Goal: Information Seeking & Learning: Check status

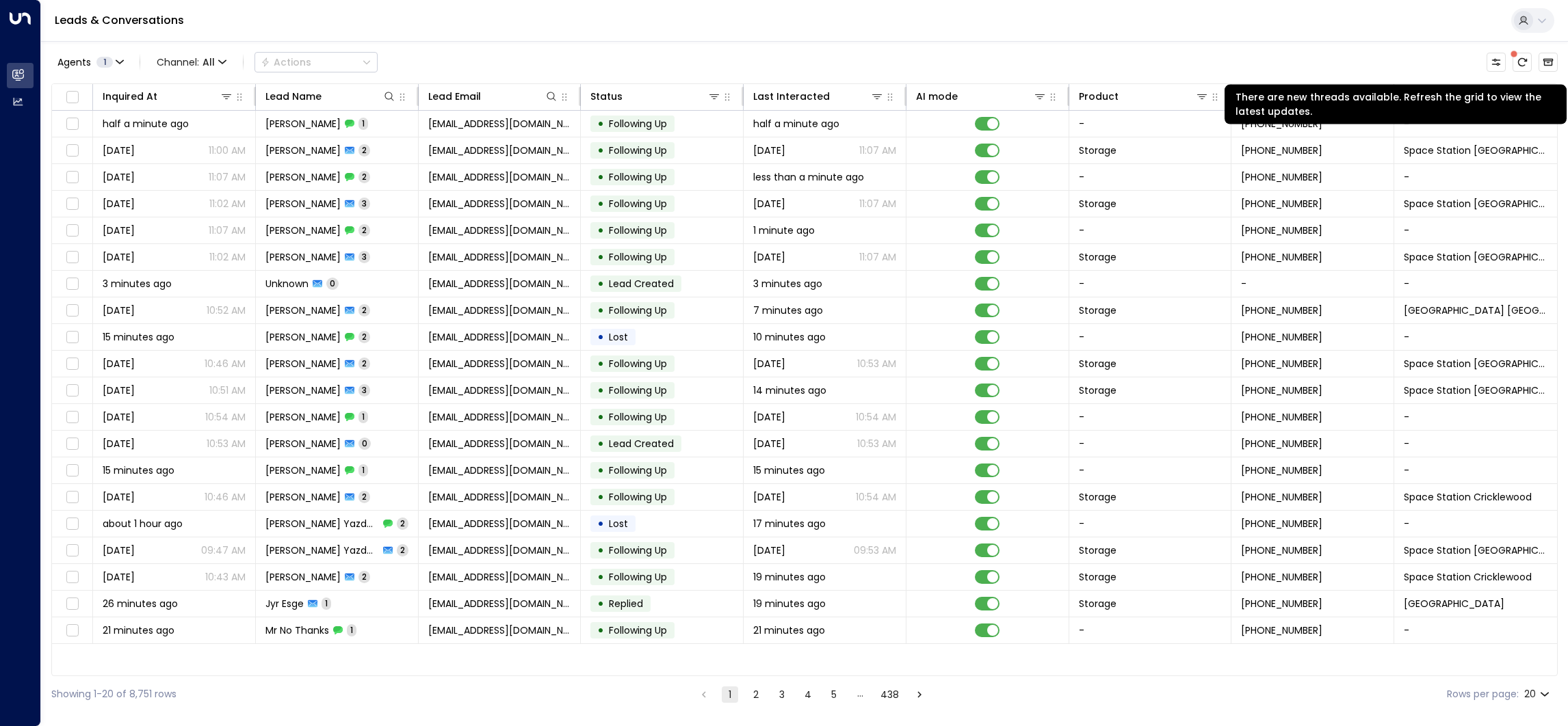
click at [1516, 60] on icon "There are new threads available. Refresh the grid to view the latest updates." at bounding box center [1521, 61] width 11 height 11
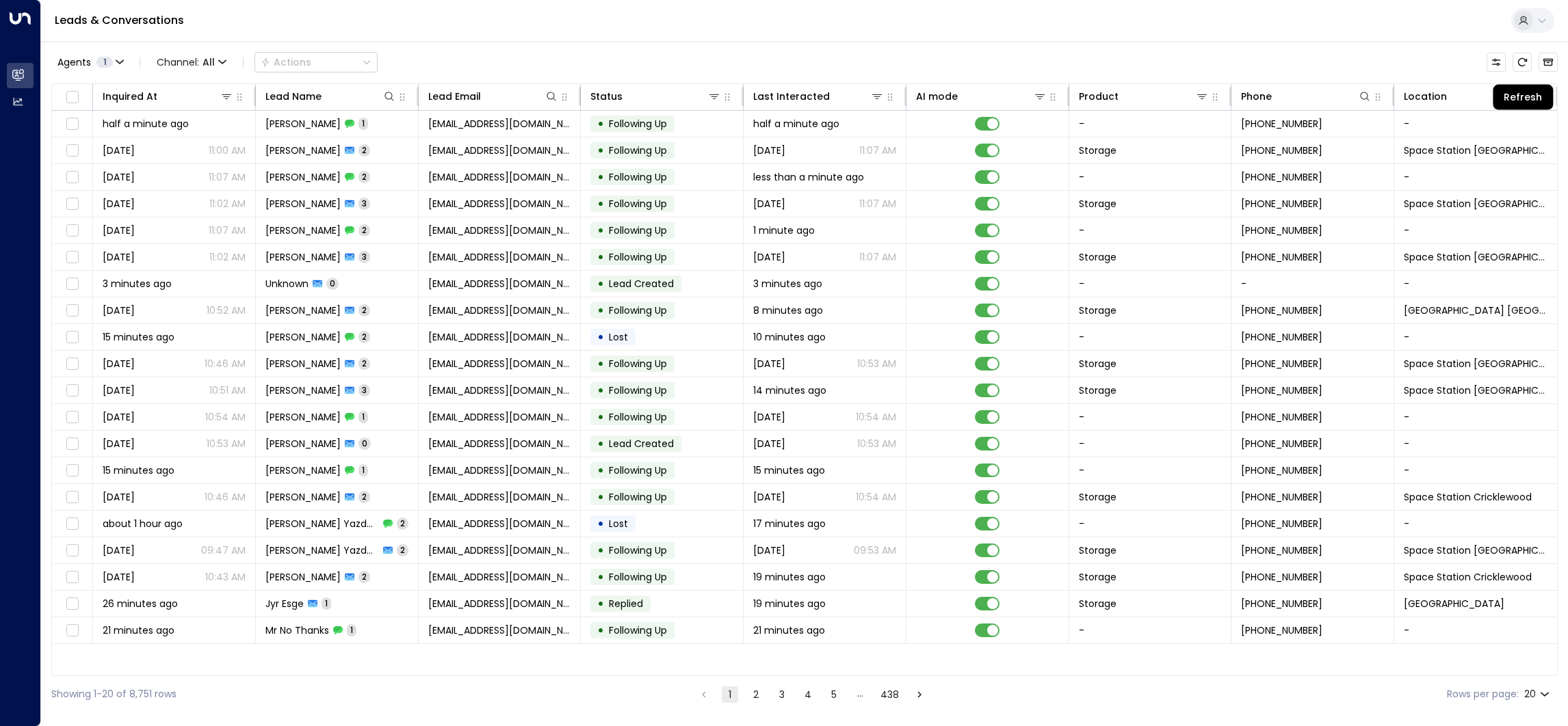
click at [1525, 66] on icon "Refresh" at bounding box center [1521, 61] width 11 height 11
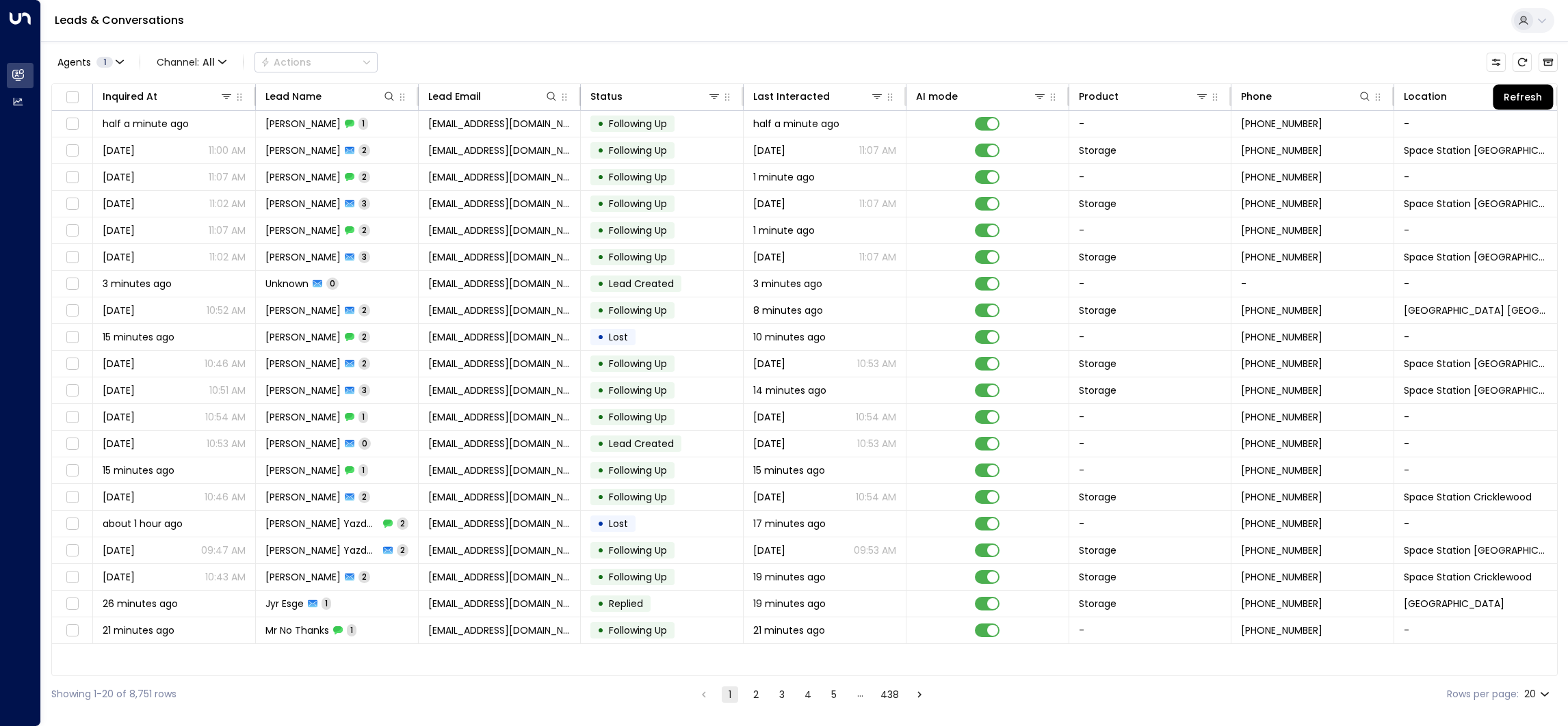
click at [1525, 66] on icon "Refresh" at bounding box center [1521, 61] width 11 height 11
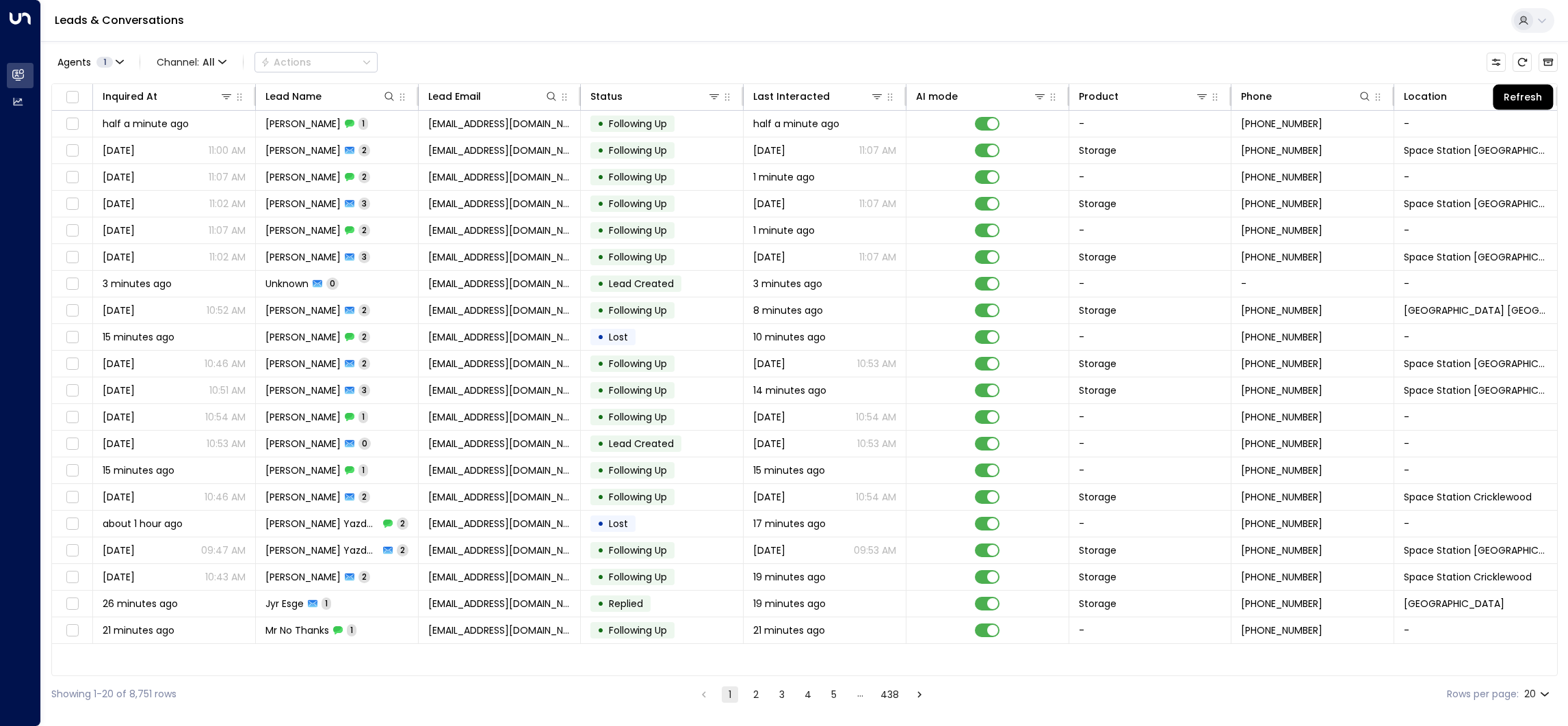
click at [1525, 66] on icon "Refresh" at bounding box center [1521, 61] width 11 height 11
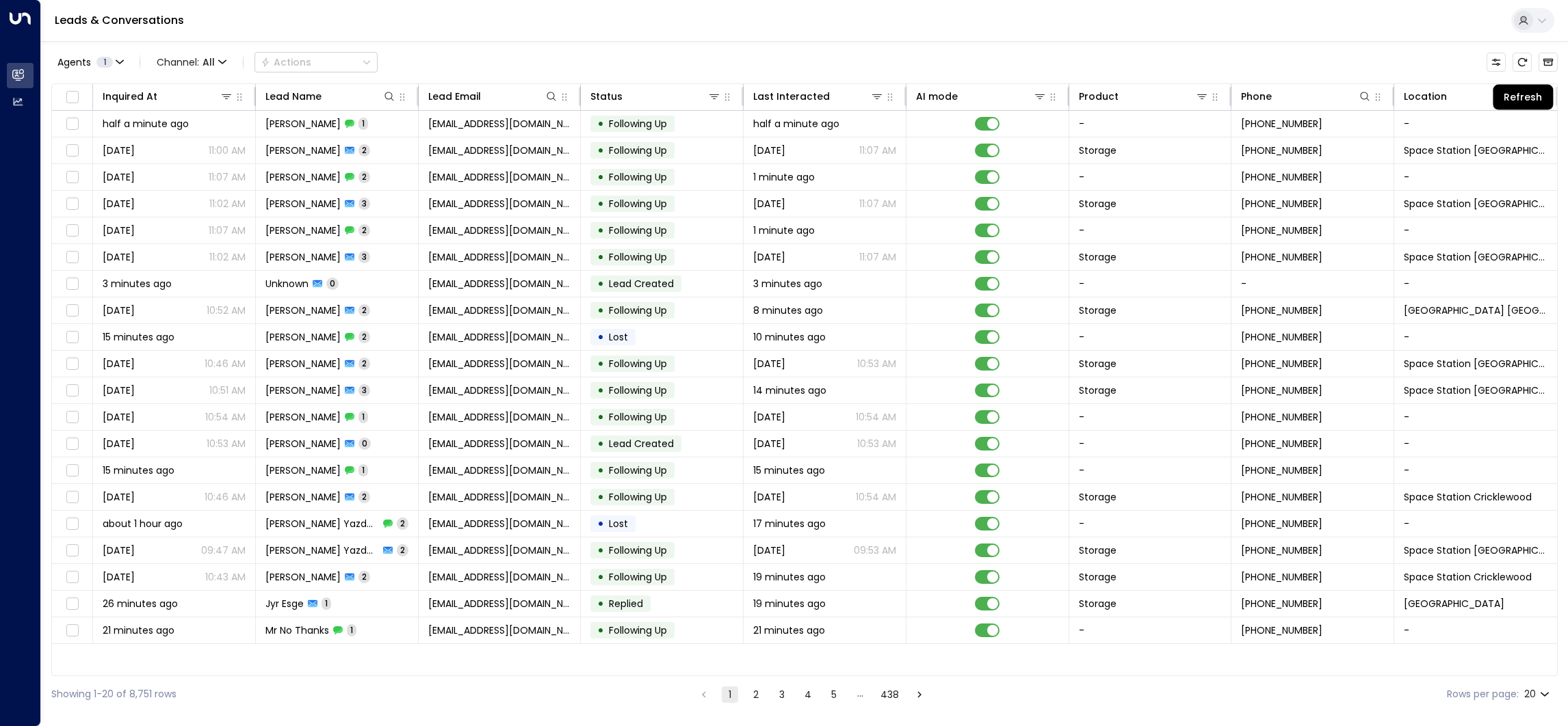
click at [1525, 66] on icon "Refresh" at bounding box center [1521, 61] width 11 height 11
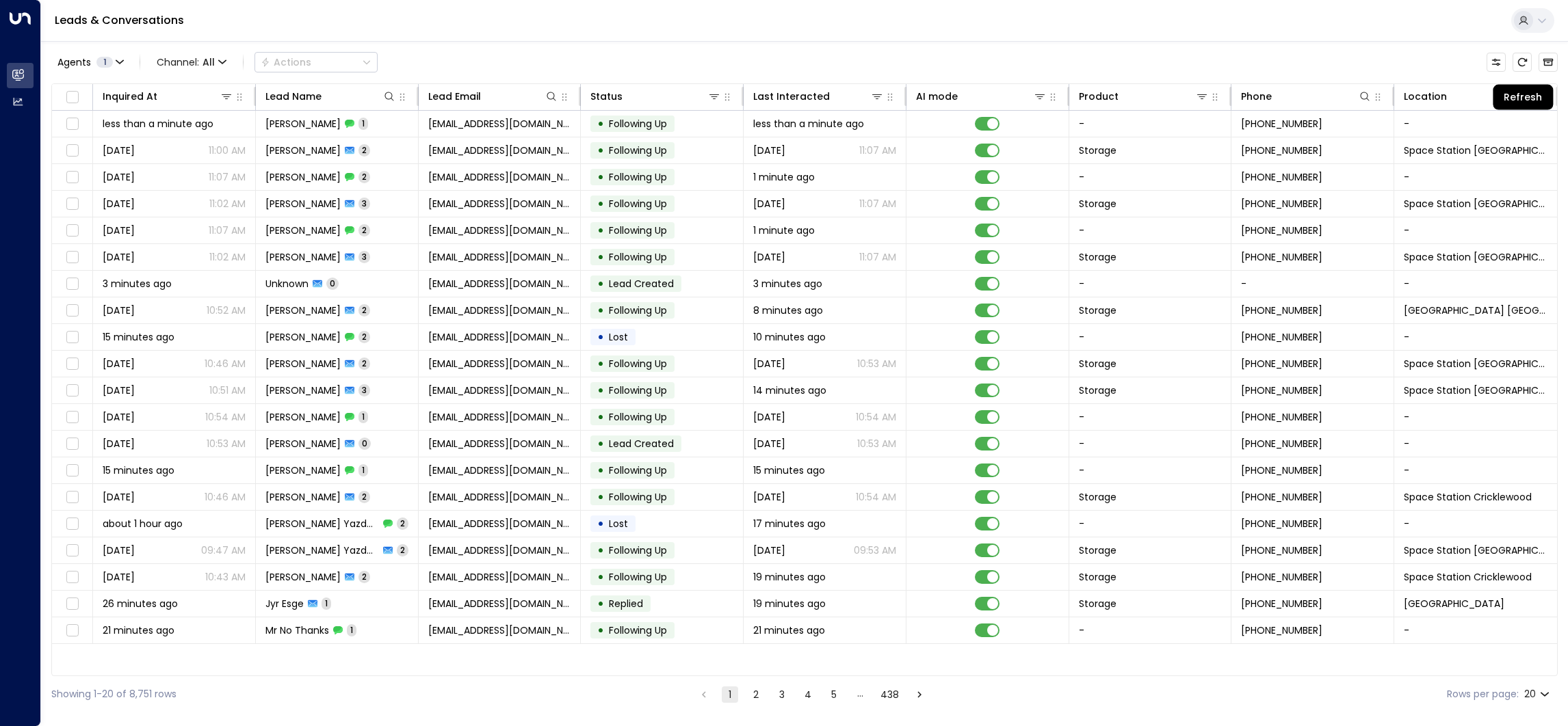
click at [1525, 66] on icon "Refresh" at bounding box center [1521, 61] width 11 height 11
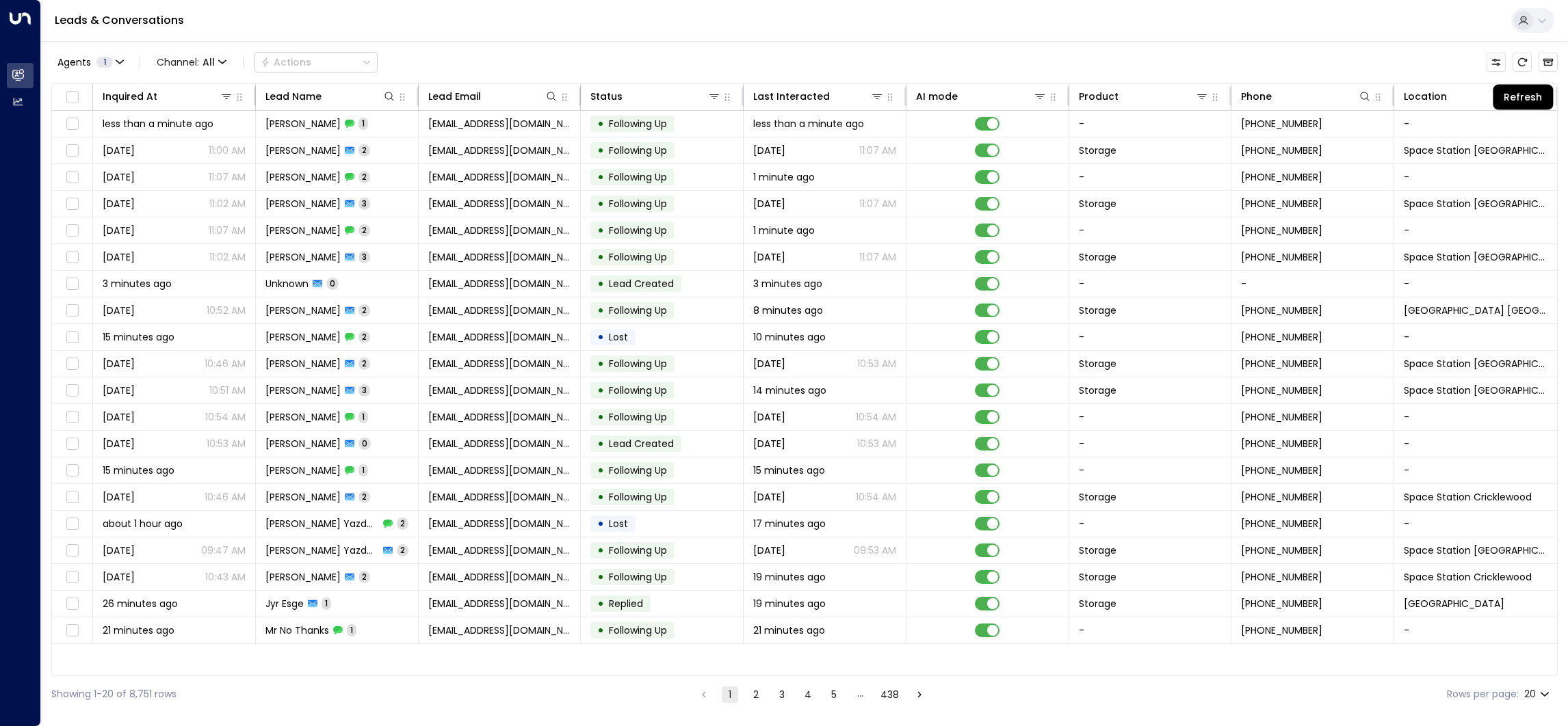
click at [1525, 66] on icon "Refresh" at bounding box center [1521, 61] width 11 height 11
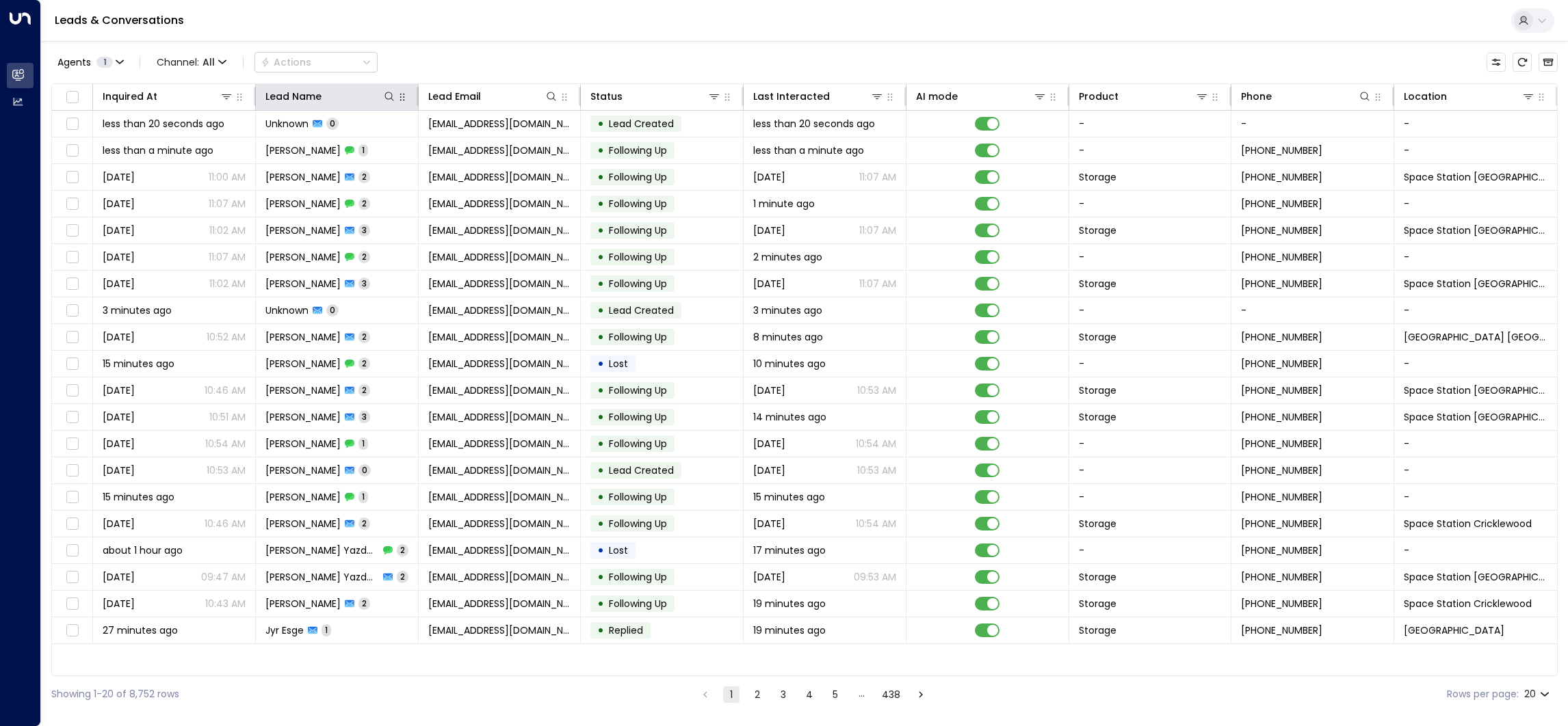
click at [387, 96] on icon at bounding box center [389, 96] width 11 height 11
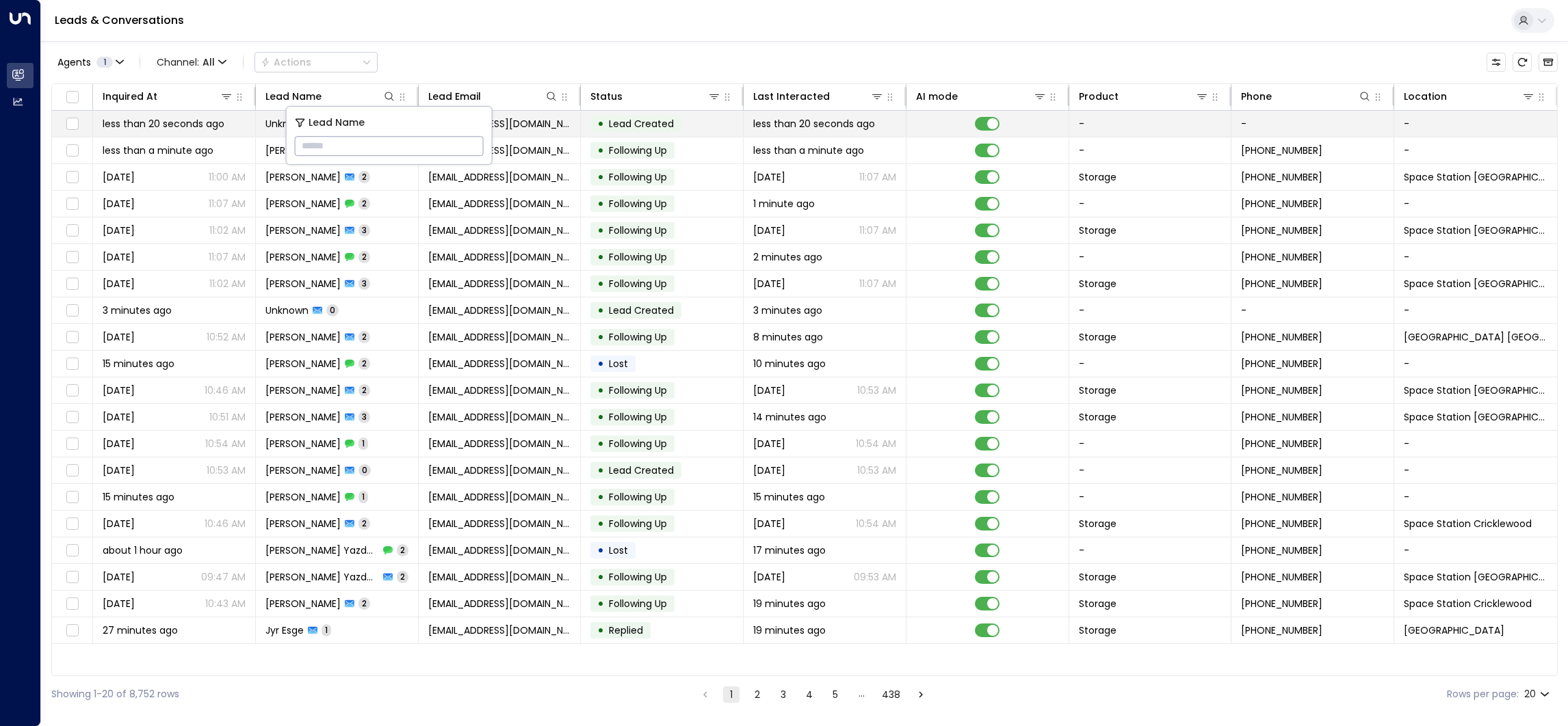
click at [801, 128] on span "less than 20 seconds ago" at bounding box center [813, 123] width 121 height 13
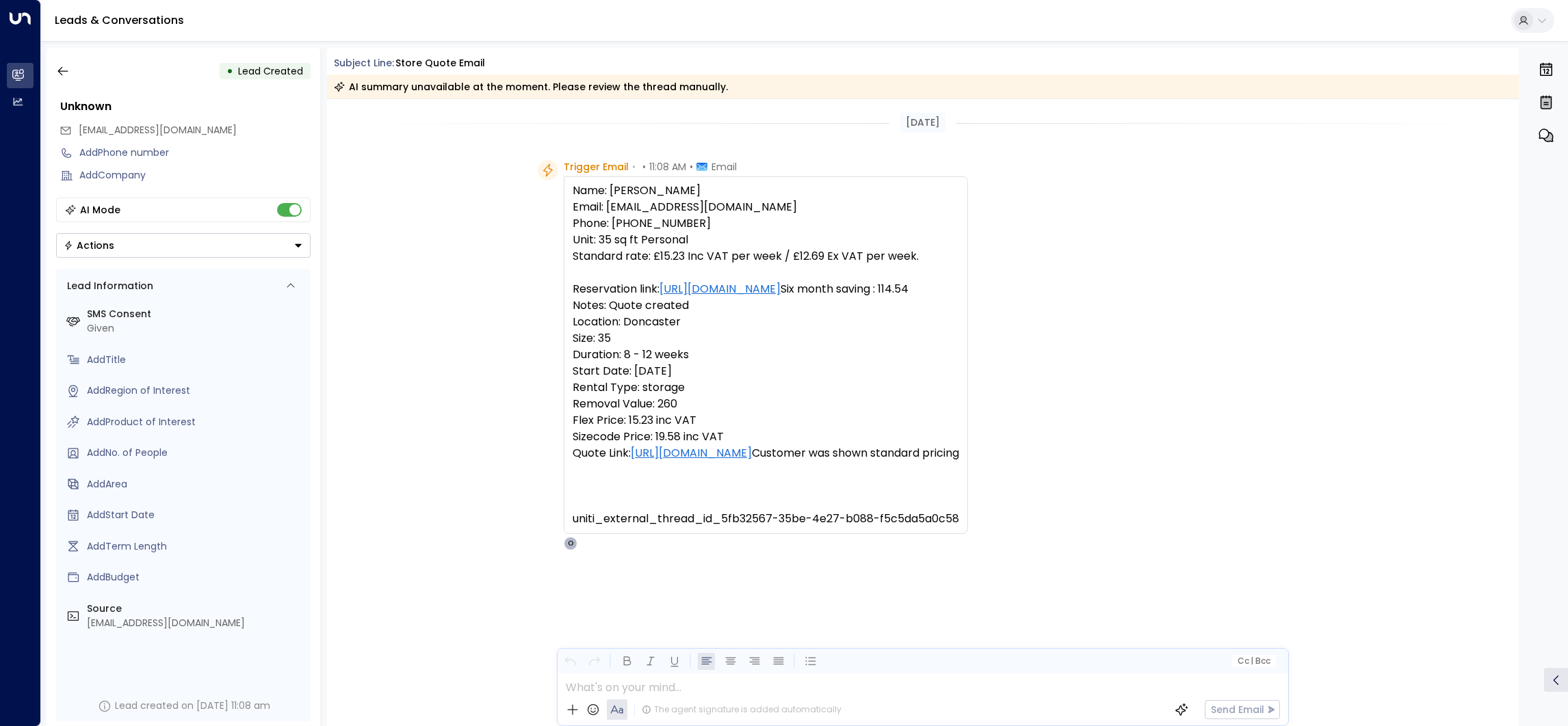
click at [61, 66] on icon "button" at bounding box center [63, 71] width 13 height 13
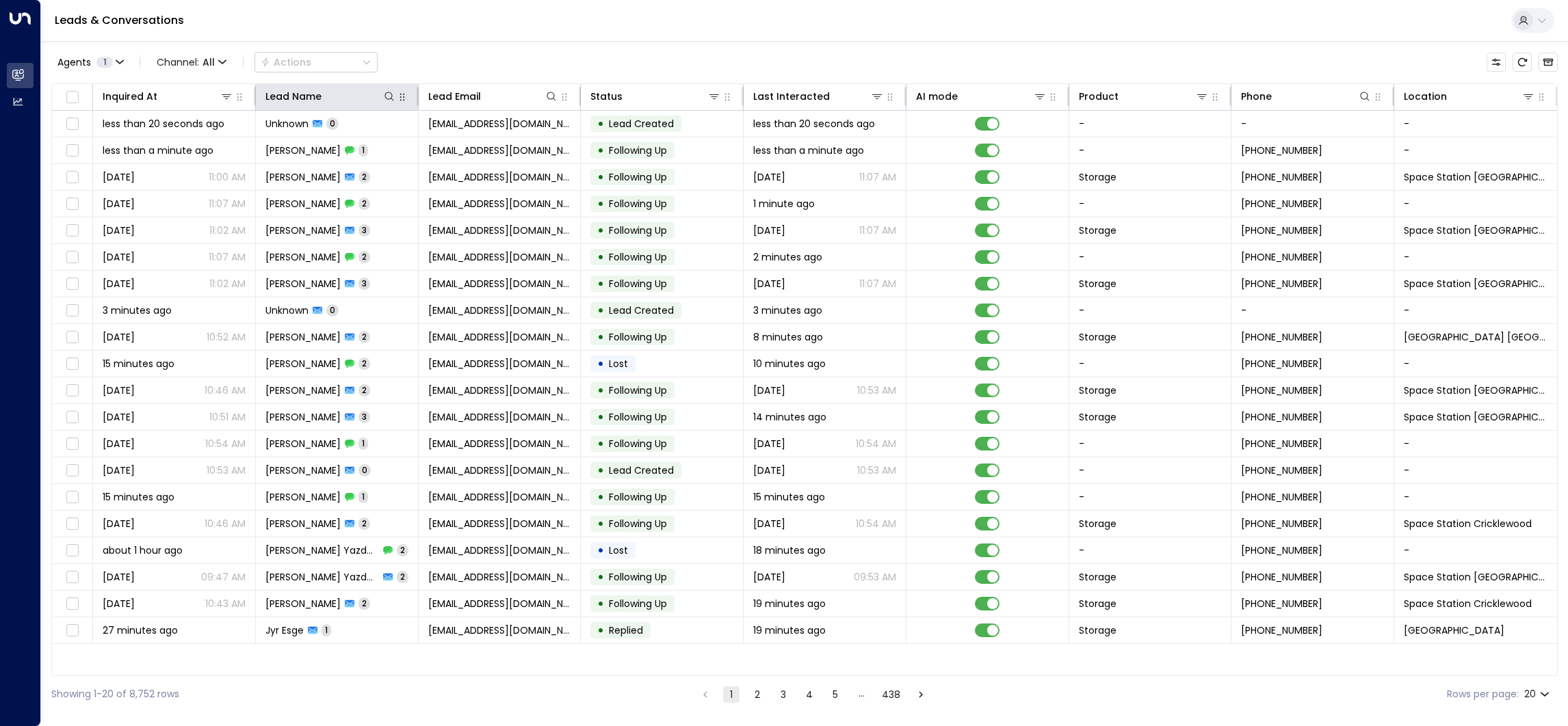
click at [391, 96] on icon at bounding box center [389, 96] width 11 height 11
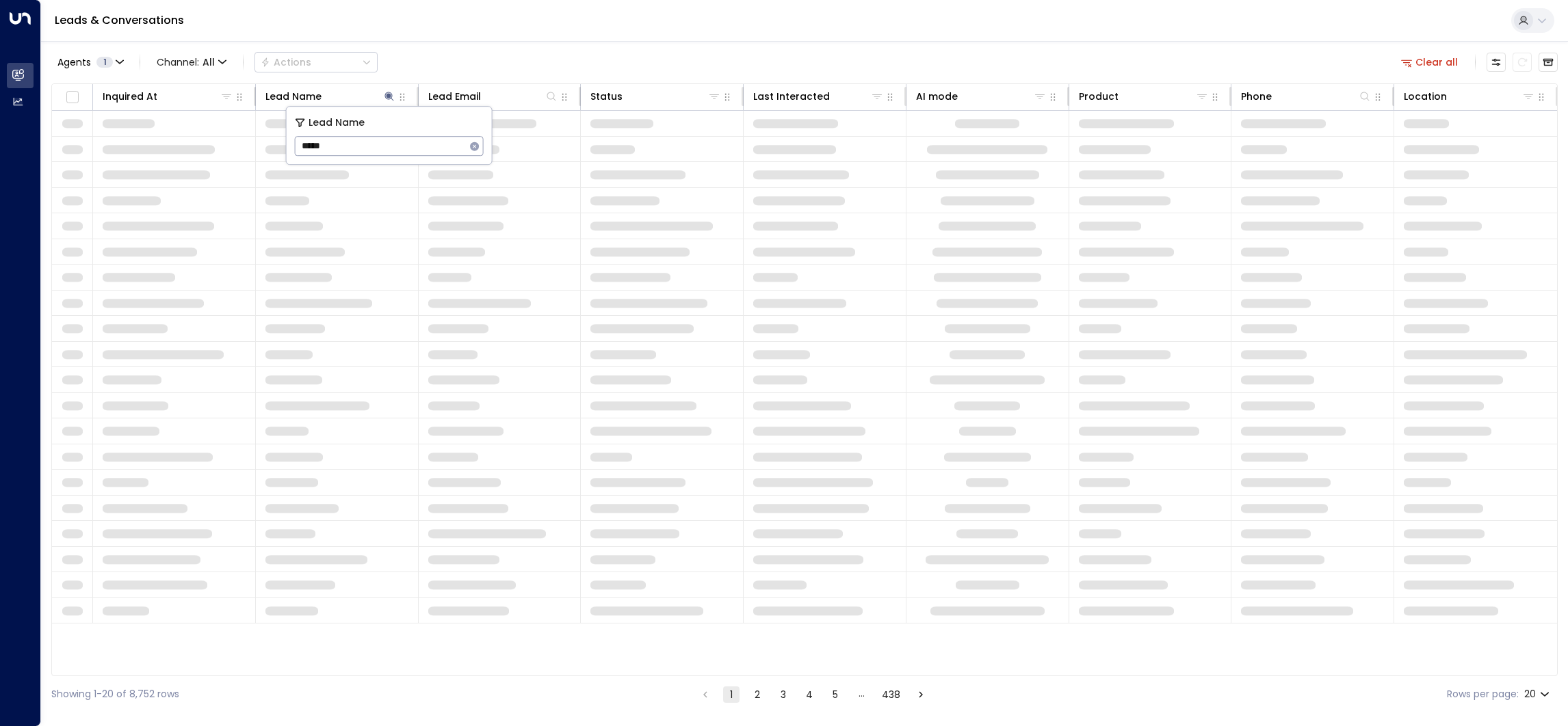
type input "*****"
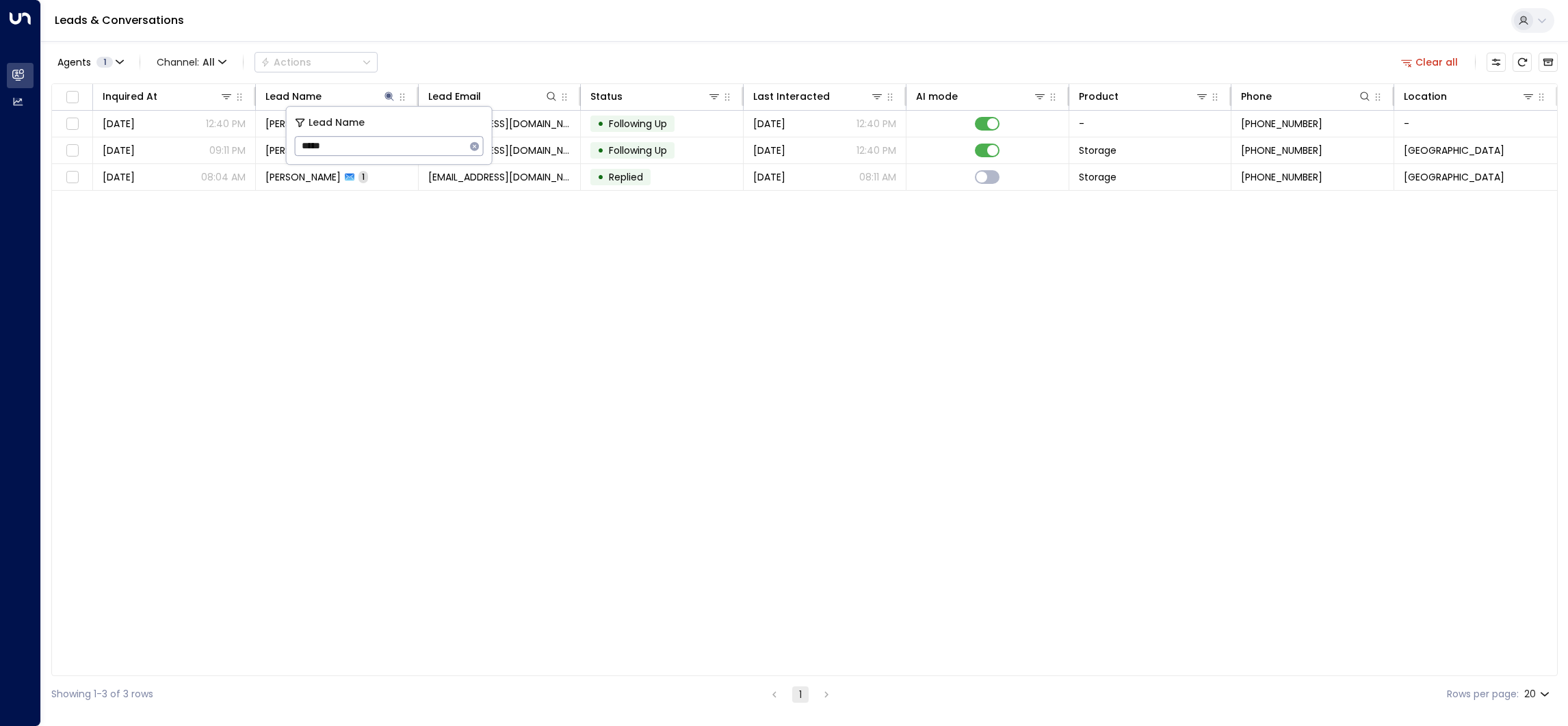
click at [541, 27] on div "Leads & Conversations" at bounding box center [805, 21] width 1527 height 42
click at [388, 93] on icon at bounding box center [388, 96] width 9 height 9
type input "*"
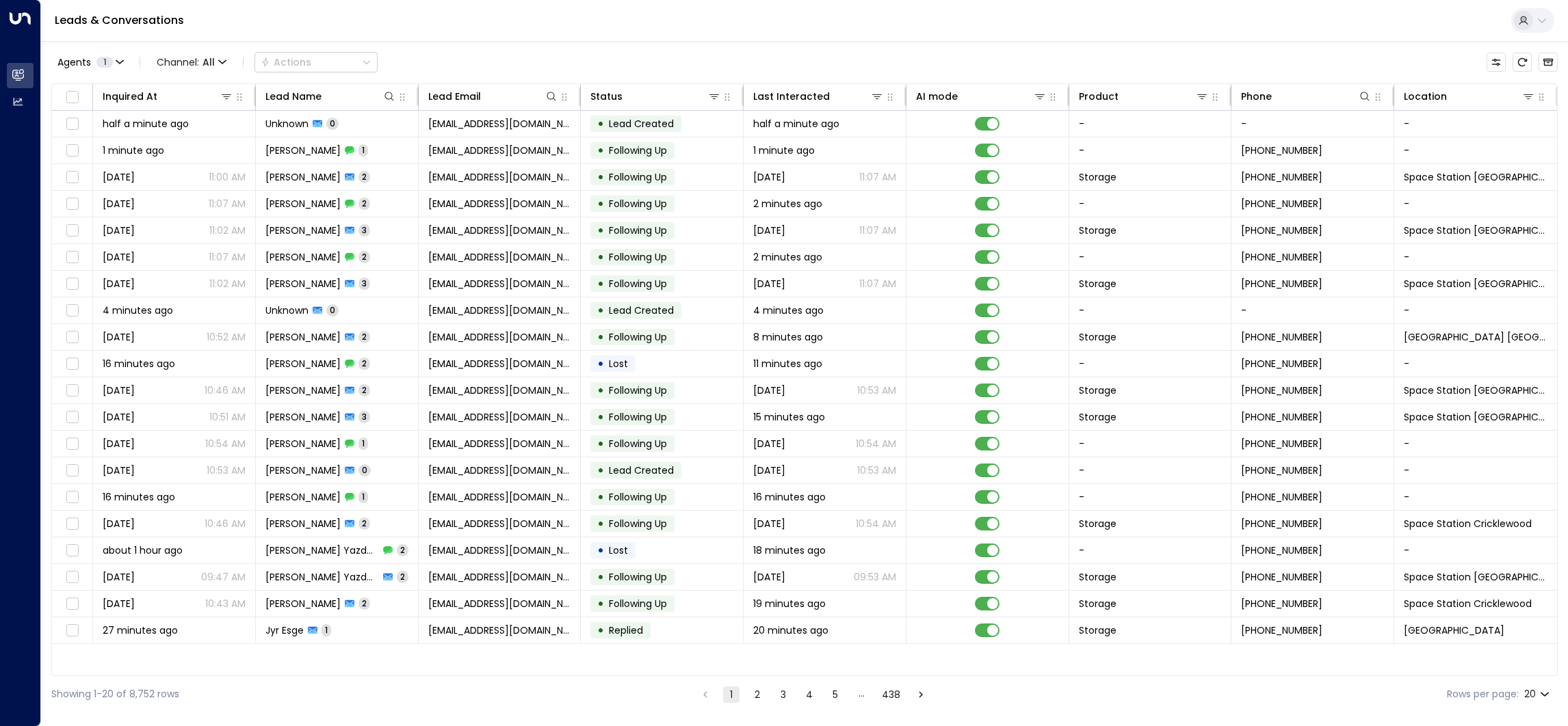
click at [512, 52] on div "Agents 1 Channel: All Actions" at bounding box center [805, 62] width 1506 height 29
click at [550, 94] on icon at bounding box center [550, 96] width 11 height 11
type input "**********"
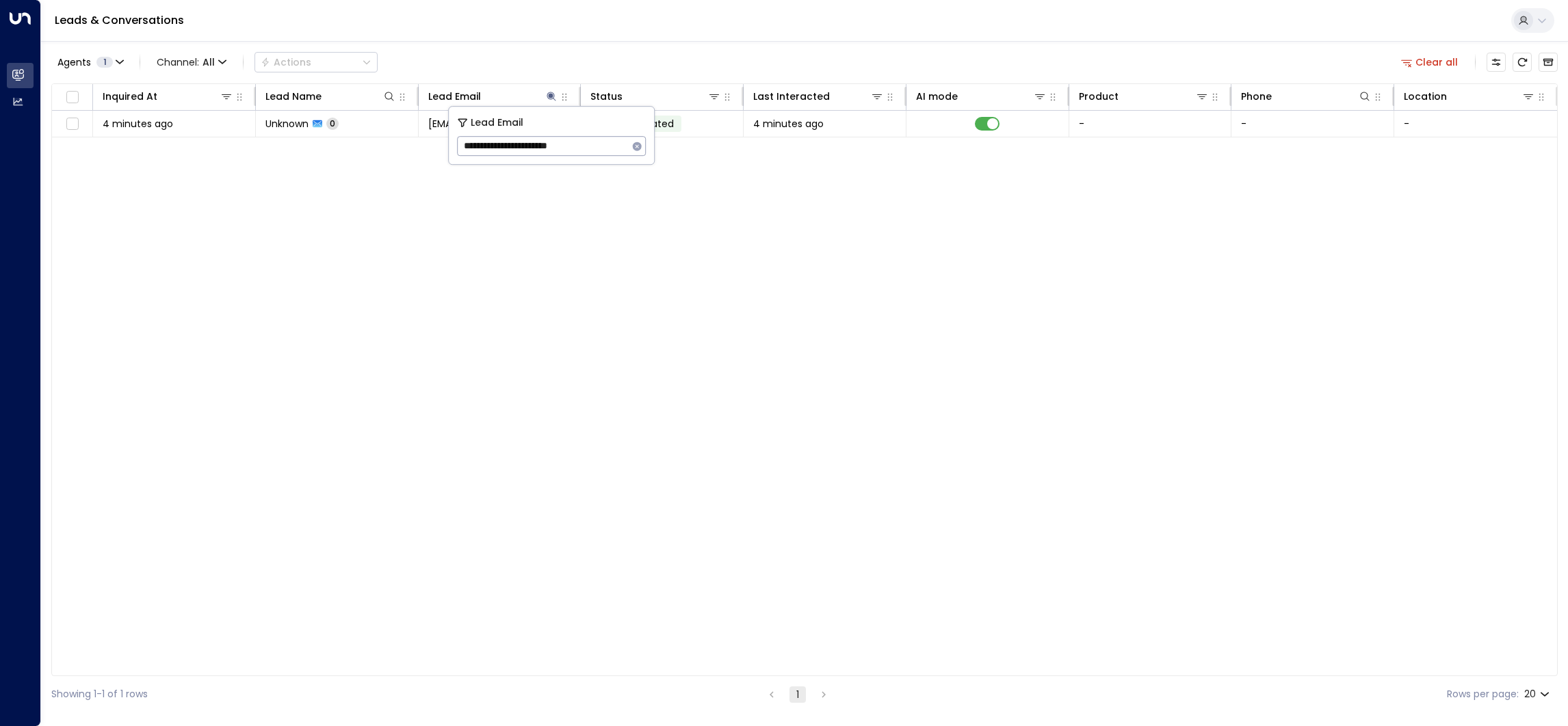
click at [590, 11] on div "Leads & Conversations" at bounding box center [805, 21] width 1527 height 42
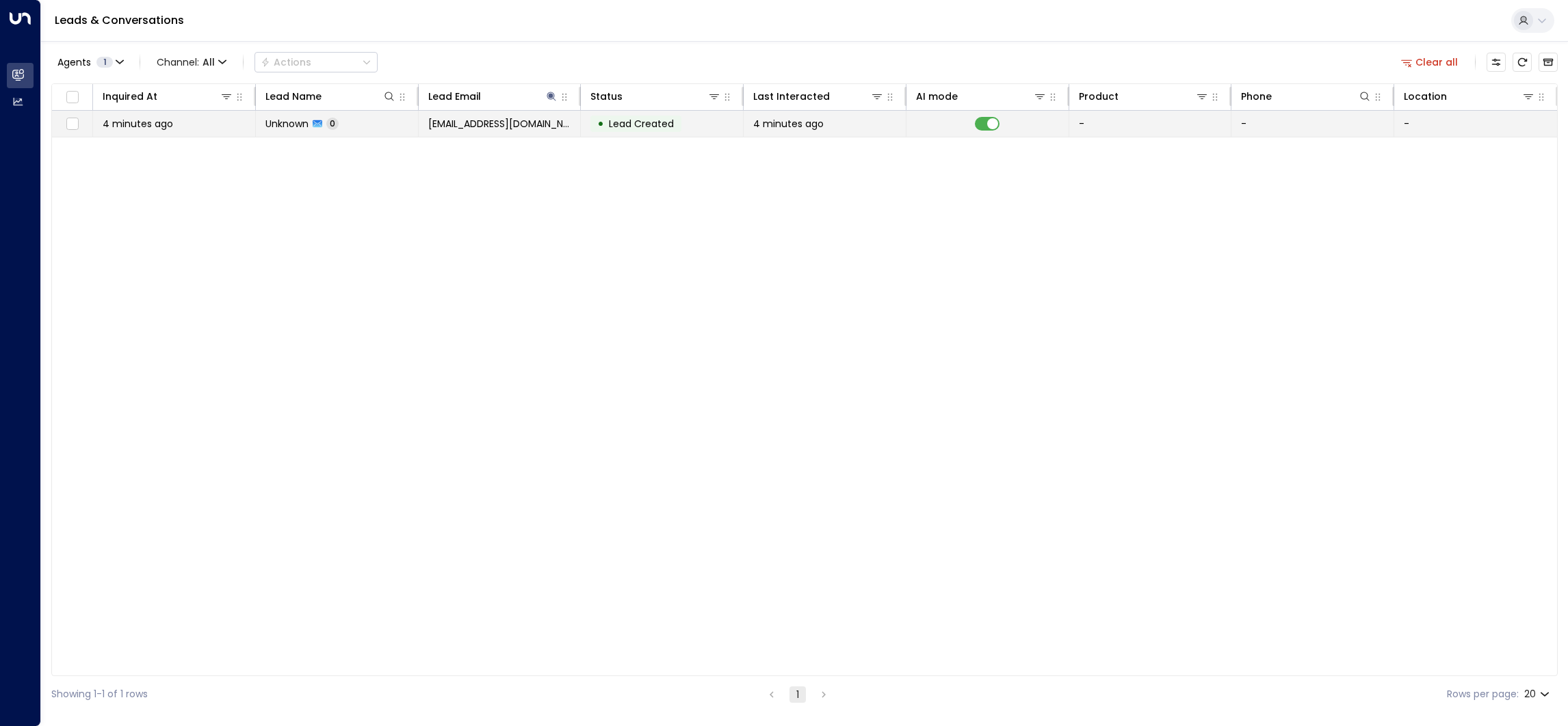
click at [530, 117] on span "[EMAIL_ADDRESS][DOMAIN_NAME]" at bounding box center [500, 123] width 143 height 13
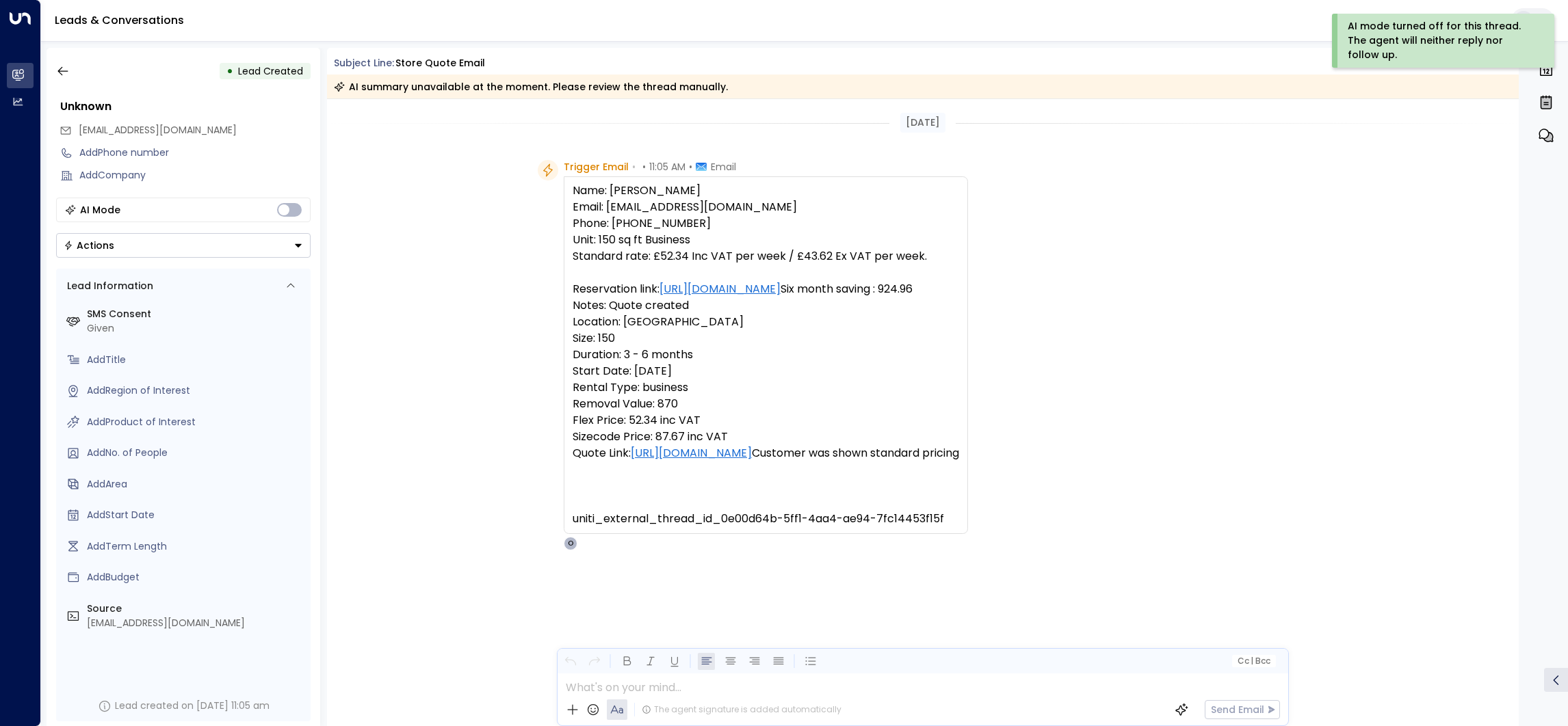
click at [441, 233] on div "Trigger Email • • 11:05 AM • Email Name: [PERSON_NAME] Email: [EMAIL_ADDRESS][D…" at bounding box center [923, 424] width 1192 height 527
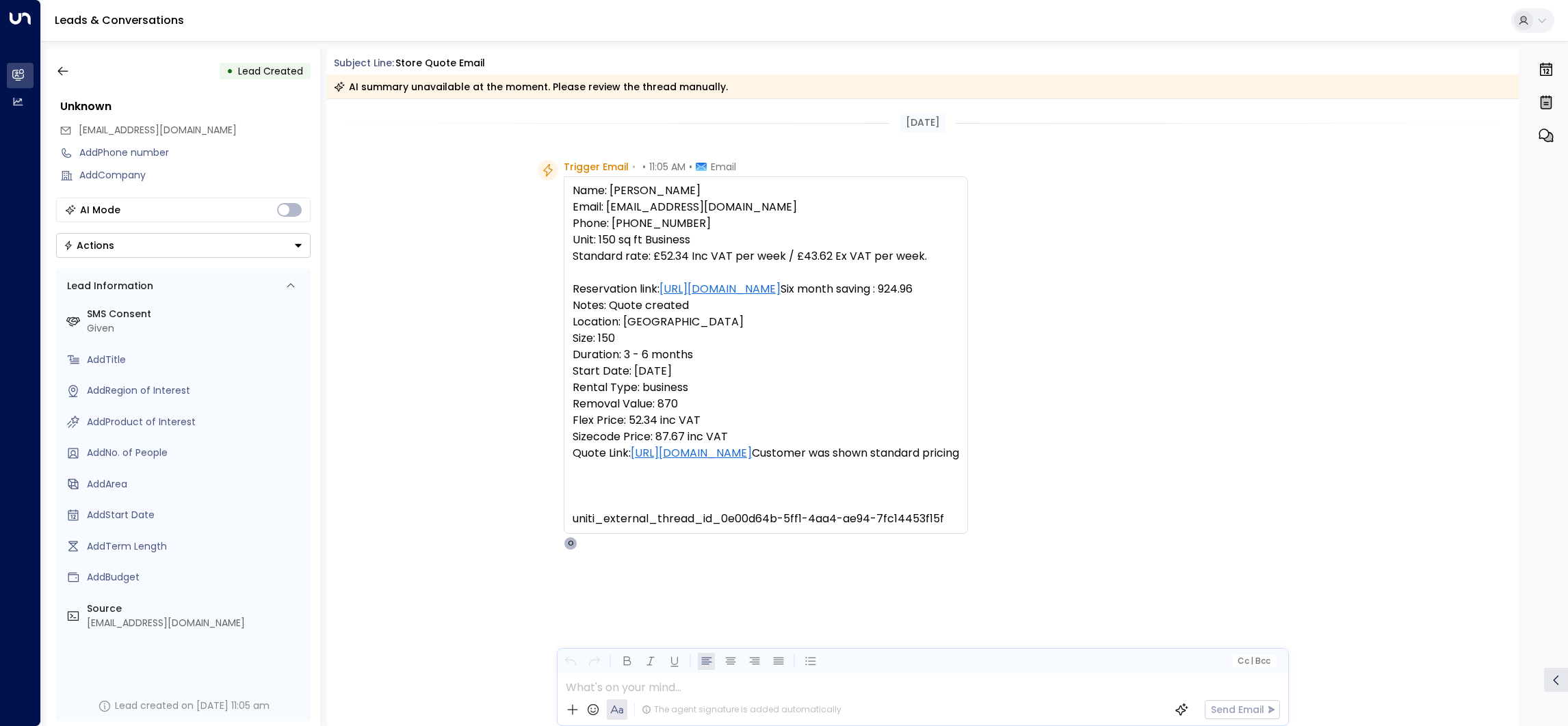
click at [71, 71] on button "button" at bounding box center [63, 72] width 25 height 25
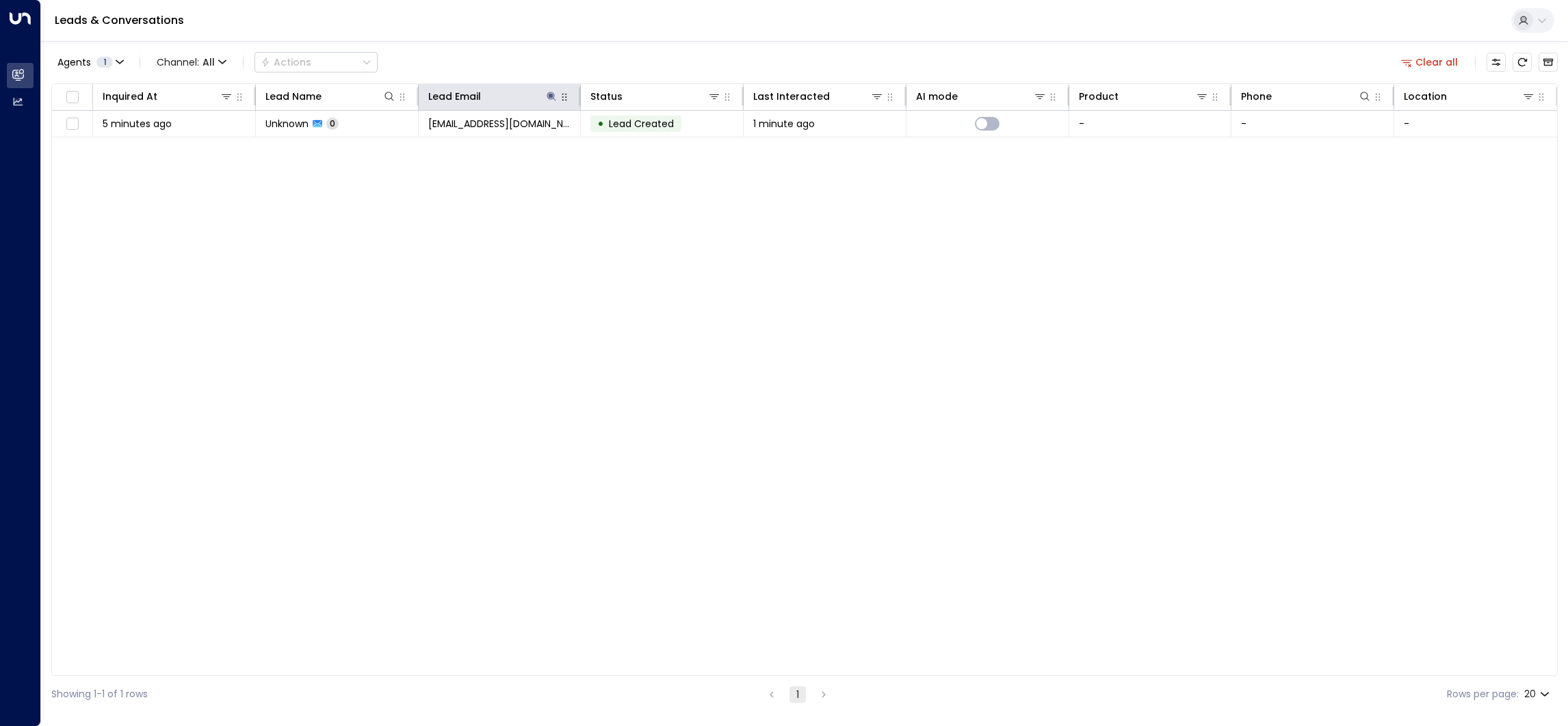
click at [552, 99] on icon at bounding box center [550, 96] width 11 height 11
click at [643, 145] on button "button" at bounding box center [636, 146] width 18 height 18
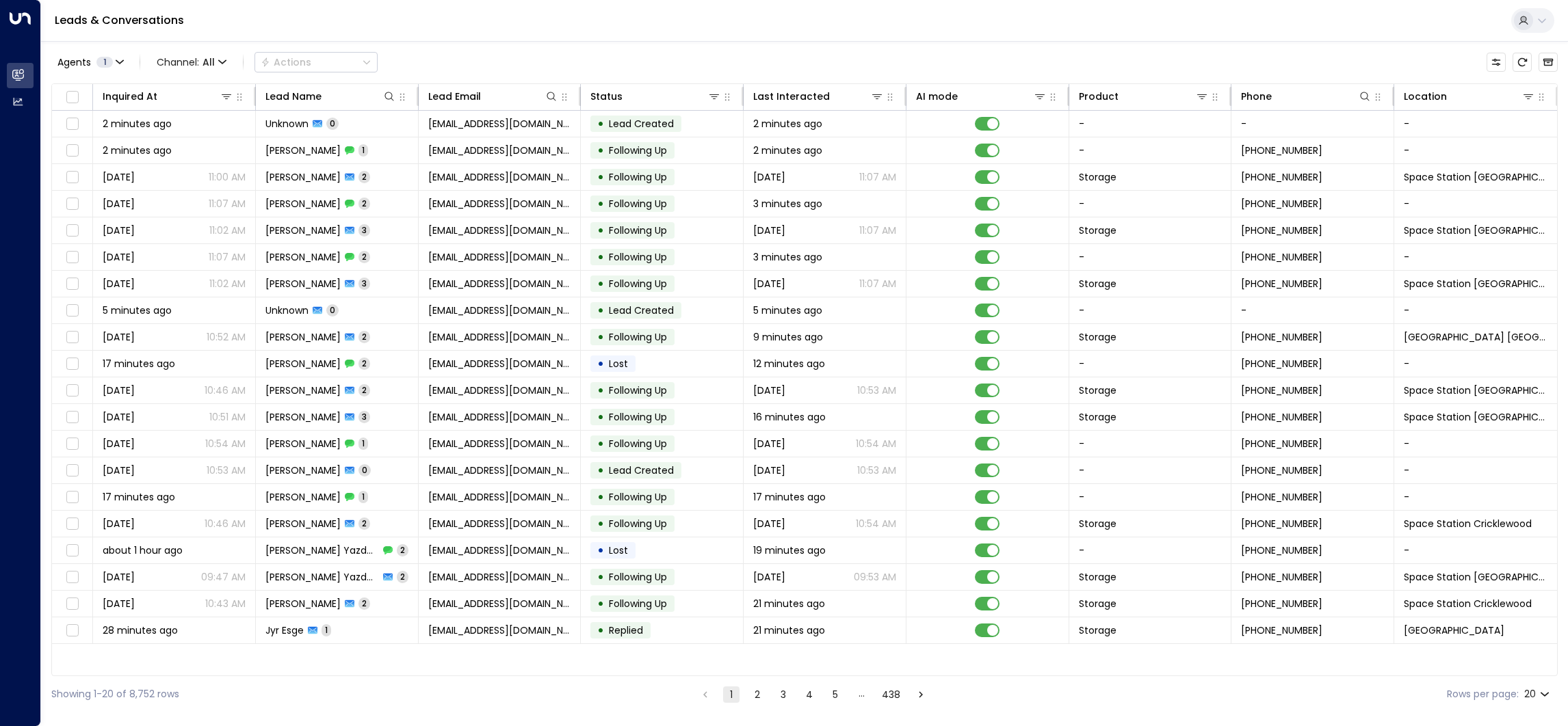
click at [675, 339] on div "• Following Up" at bounding box center [633, 336] width 84 height 16
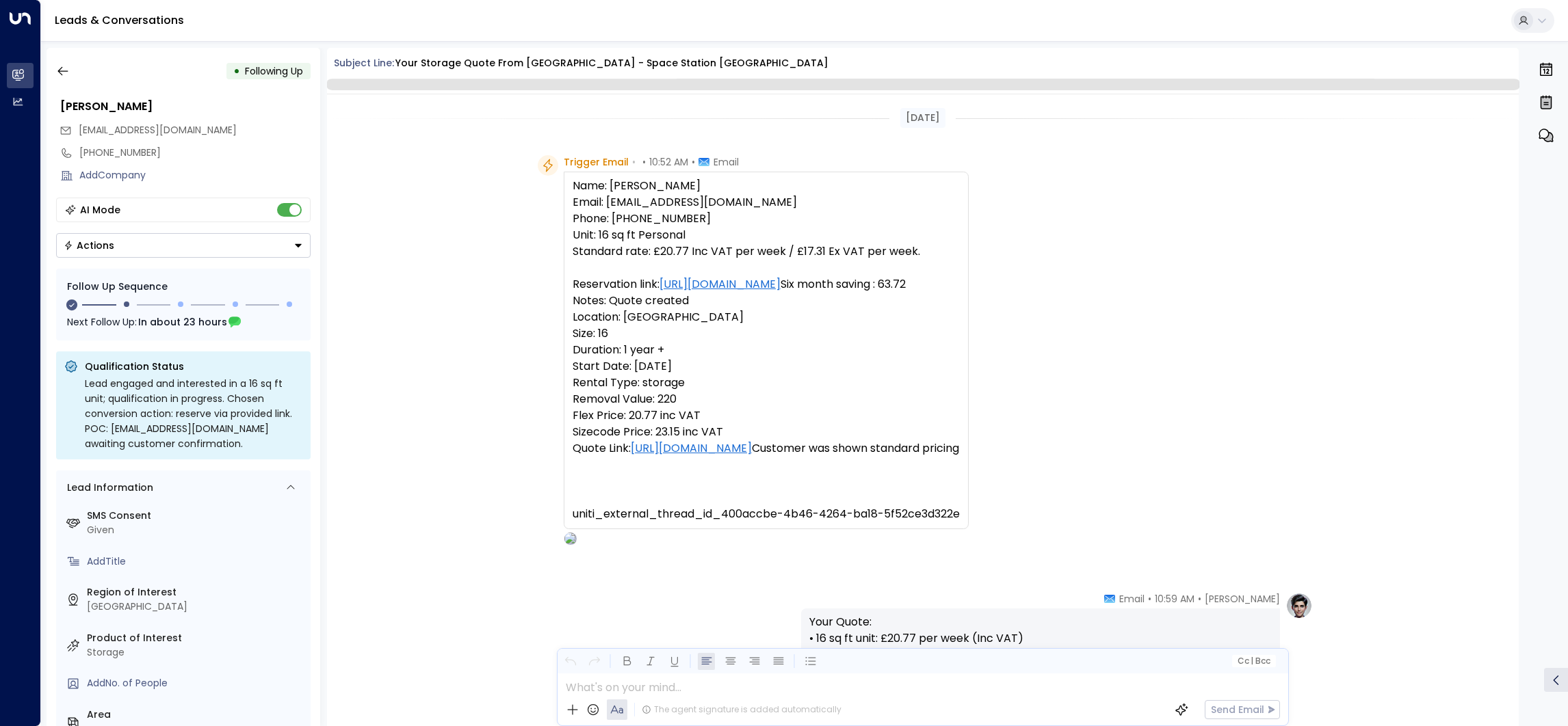
scroll to position [720, 0]
